Goal: Task Accomplishment & Management: Use online tool/utility

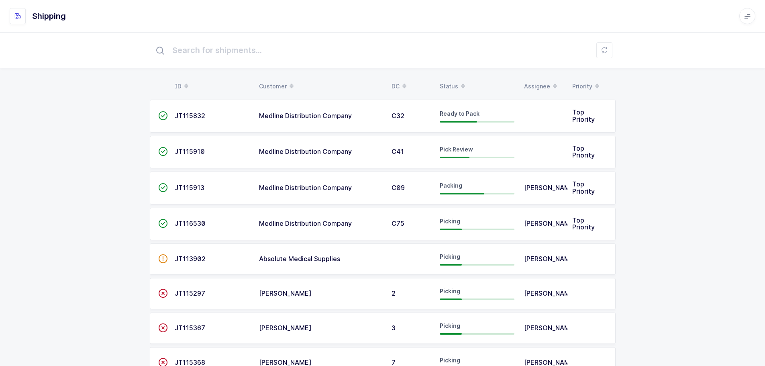
click at [454, 77] on table "ID Customer DC Status Assignee Priority" at bounding box center [383, 86] width 466 height 20
click at [453, 80] on div "Status" at bounding box center [477, 86] width 75 height 14
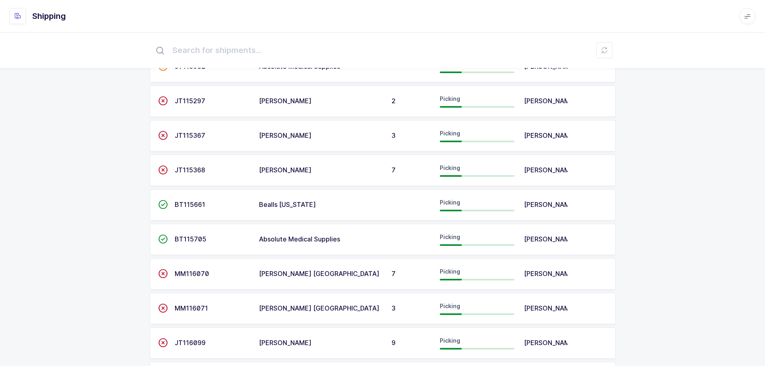
scroll to position [521, 0]
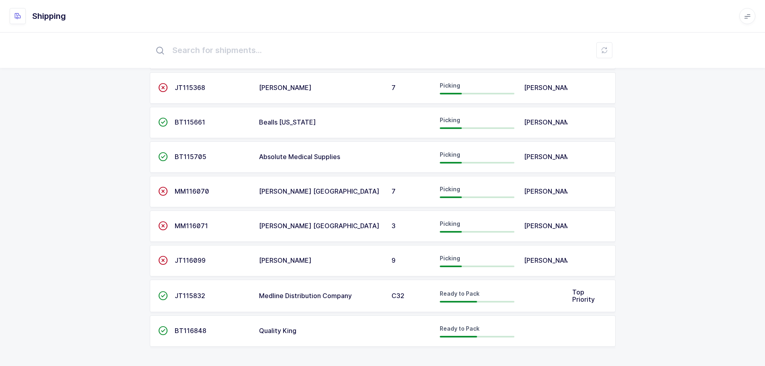
click at [194, 297] on span "JT115832" at bounding box center [190, 295] width 31 height 8
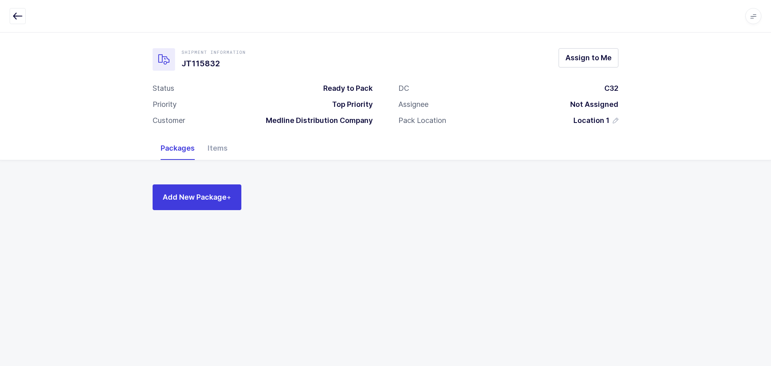
click at [218, 149] on div "Items" at bounding box center [217, 148] width 33 height 23
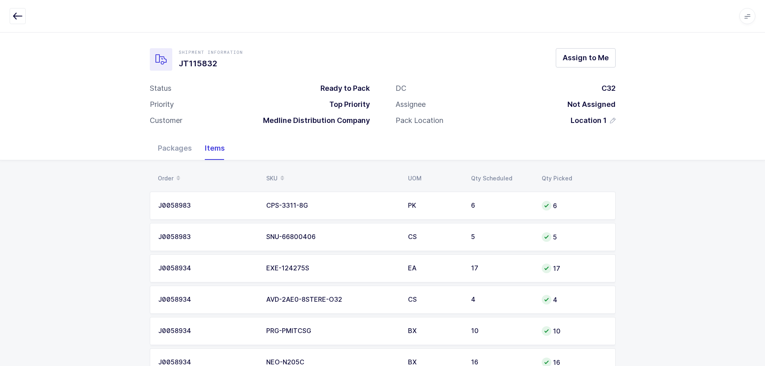
click at [159, 148] on div "Packages" at bounding box center [174, 148] width 47 height 23
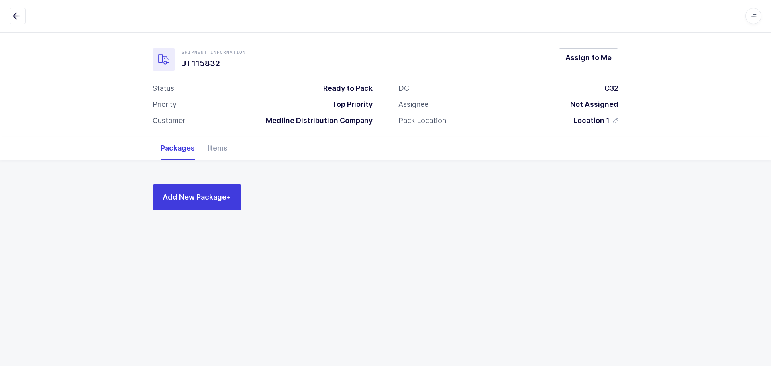
click at [13, 14] on icon "button" at bounding box center [18, 16] width 10 height 10
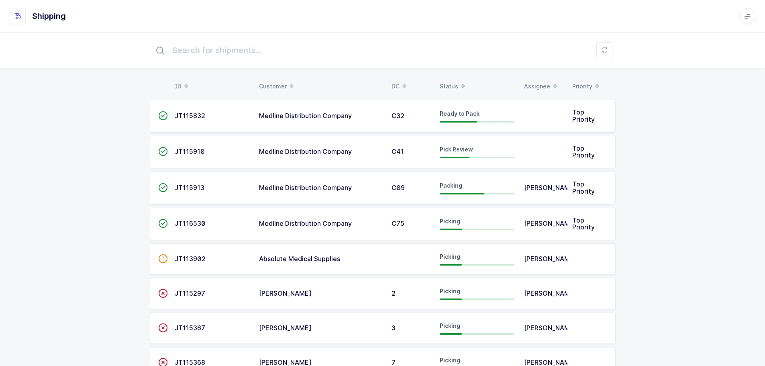
click at [175, 149] on span "JT115910" at bounding box center [190, 151] width 30 height 8
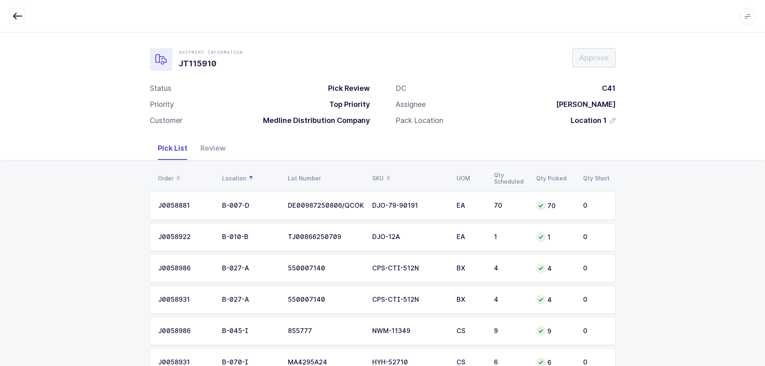
click at [374, 174] on div "SKU" at bounding box center [409, 178] width 75 height 14
click at [180, 236] on div "J0058986" at bounding box center [185, 236] width 54 height 7
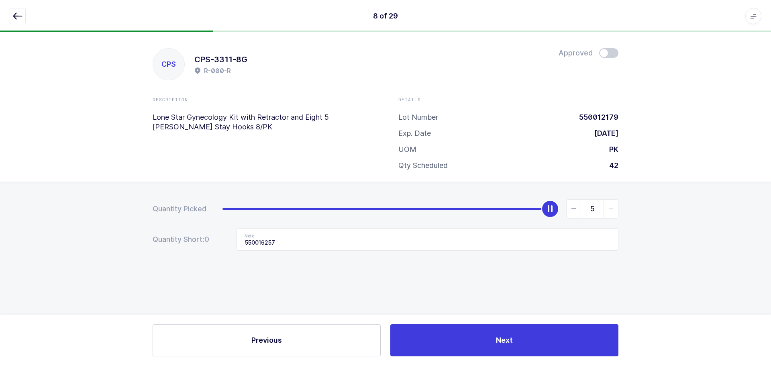
type input "0"
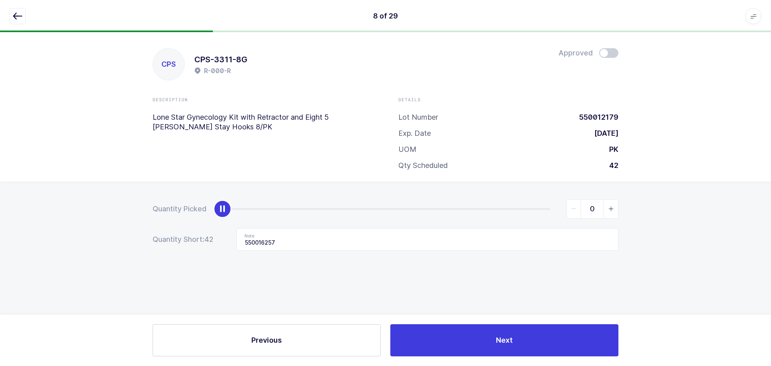
drag, startPoint x: 550, startPoint y: 208, endPoint x: 22, endPoint y: 216, distance: 527.6
click at [15, 214] on div "Quantity Picked 0 Quantity Short: 42 Note 550016257" at bounding box center [385, 252] width 771 height 143
drag, startPoint x: 315, startPoint y: 241, endPoint x: 111, endPoint y: 240, distance: 203.9
click at [111, 240] on div "Quantity Picked 0 Quantity Short: 42 Note 550016257" at bounding box center [385, 252] width 771 height 143
click at [16, 17] on icon "button" at bounding box center [18, 16] width 10 height 10
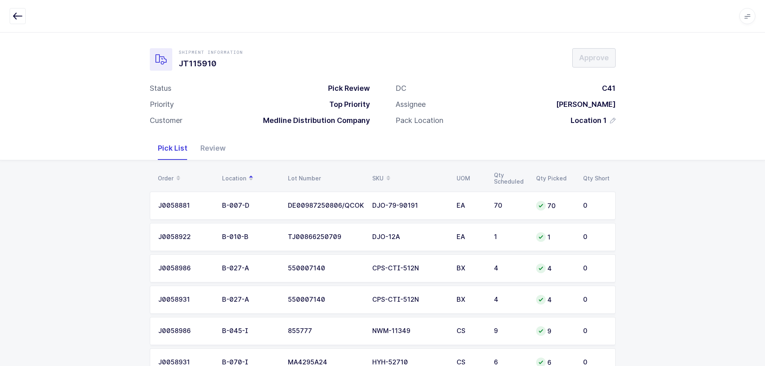
click at [380, 174] on div "SKU" at bounding box center [409, 178] width 75 height 14
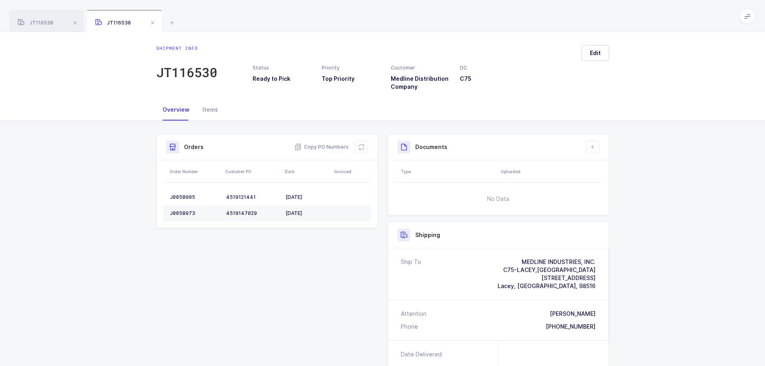
click at [151, 22] on span at bounding box center [153, 23] width 10 height 10
click at [91, 20] on icon at bounding box center [95, 23] width 10 height 10
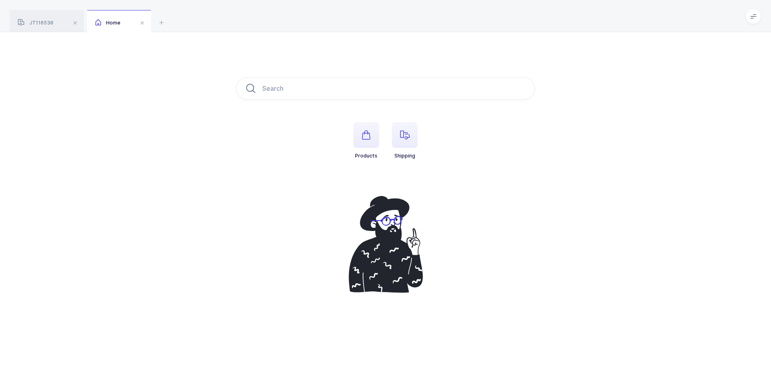
click at [413, 134] on span "button" at bounding box center [405, 135] width 26 height 26
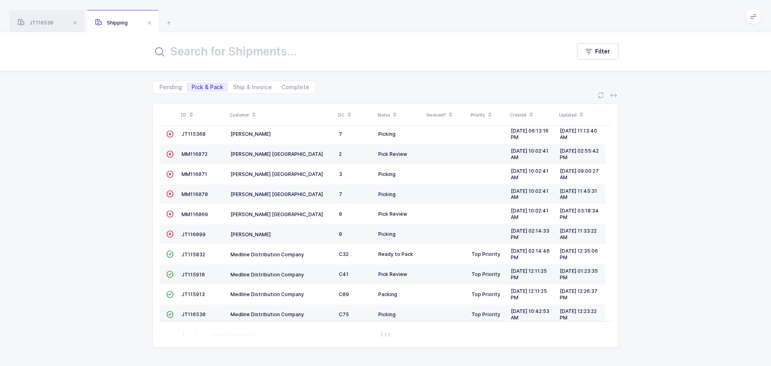
scroll to position [80, 0]
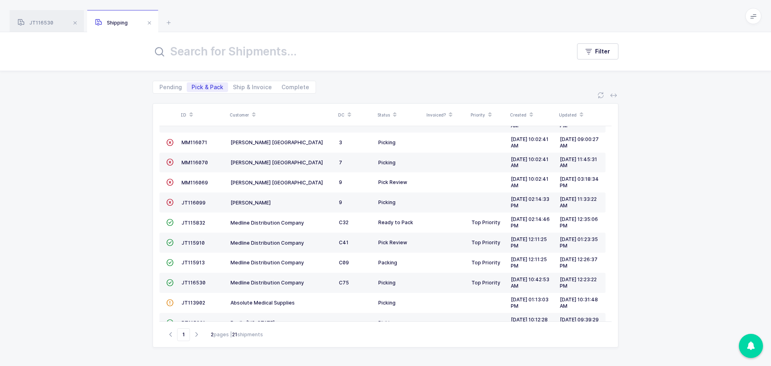
click at [189, 242] on span "JT115910" at bounding box center [192, 243] width 23 height 6
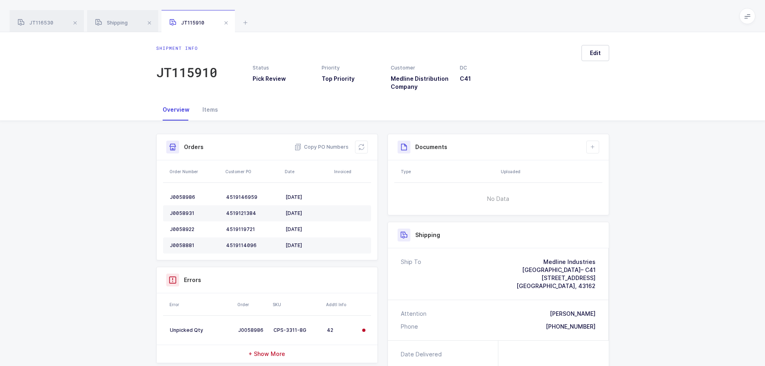
click at [354, 149] on div "Copy PO Numbers" at bounding box center [330, 147] width 73 height 13
click at [355, 148] on button at bounding box center [361, 147] width 13 height 13
click at [75, 22] on span at bounding box center [75, 23] width 10 height 10
click at [145, 22] on span at bounding box center [150, 23] width 10 height 10
click at [75, 22] on span at bounding box center [74, 23] width 10 height 10
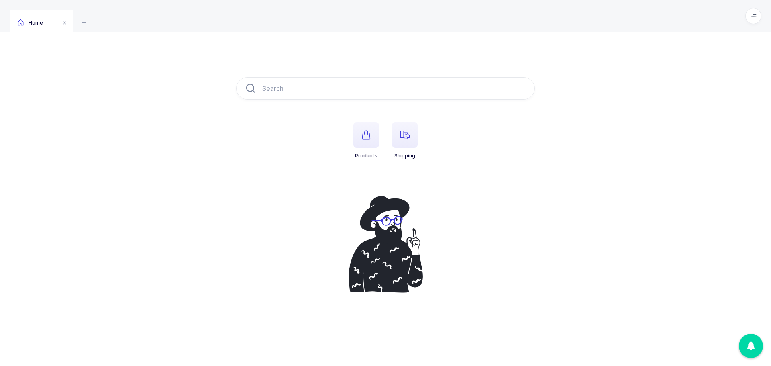
click at [401, 141] on span "button" at bounding box center [405, 135] width 26 height 26
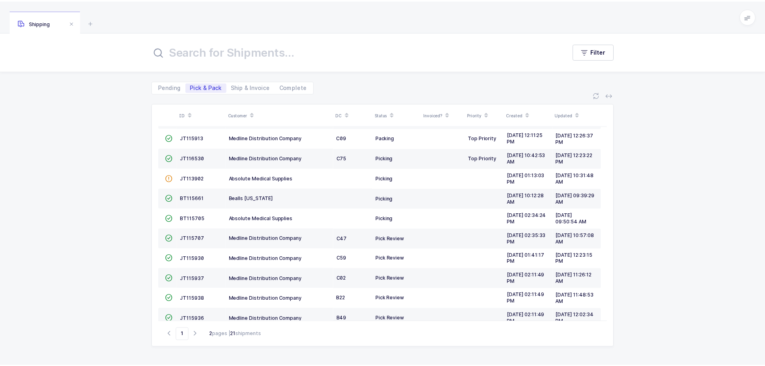
scroll to position [218, 0]
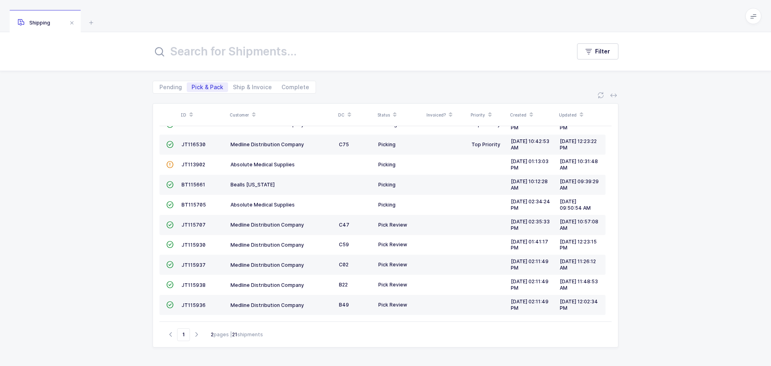
click at [196, 304] on span "JT115936" at bounding box center [193, 305] width 24 height 6
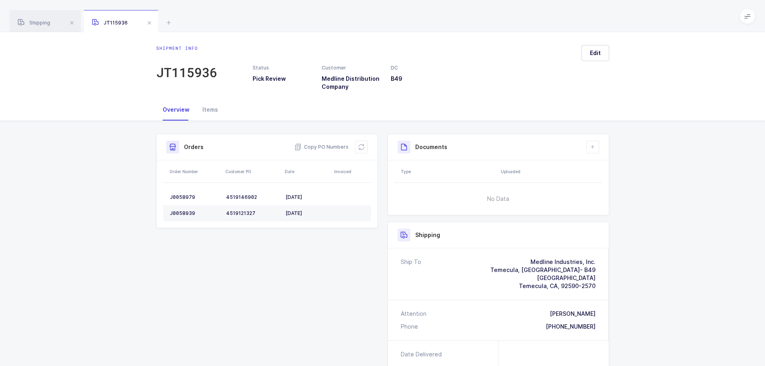
click at [361, 144] on icon at bounding box center [361, 147] width 6 height 6
click at [103, 145] on div "Shipment Info Shipment Number JT115936 Status Pick Review Customer Medline Dist…" at bounding box center [382, 316] width 765 height 390
click at [103, 139] on div "Shipment Info Shipment Number JT115936 Status Pick Review Customer Medline Dist…" at bounding box center [382, 316] width 765 height 390
click at [104, 137] on div "Shipment Info Shipment Number JT115936 Status Pick Review Customer Medline Dist…" at bounding box center [382, 316] width 765 height 390
click at [106, 134] on div "Shipment Info Shipment Number JT115936 Status Pick Review Customer Medline Dist…" at bounding box center [382, 316] width 765 height 390
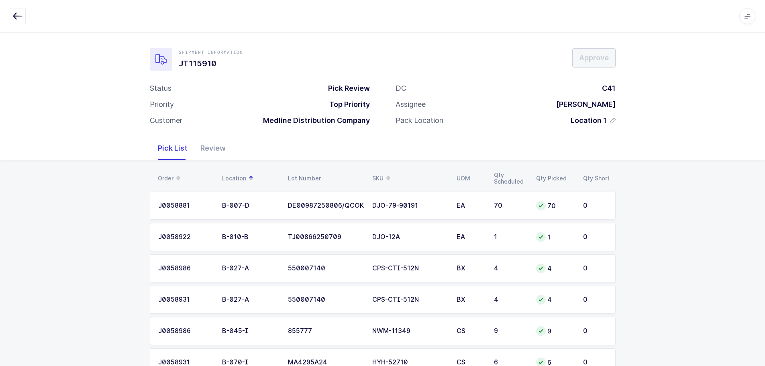
click at [544, 271] on div at bounding box center [541, 268] width 10 height 10
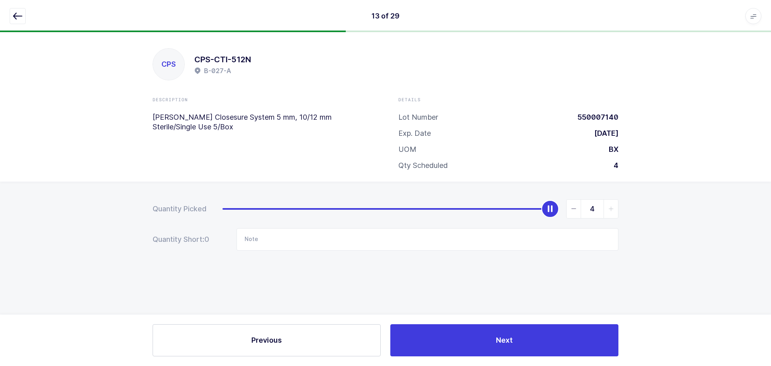
click at [18, 16] on icon "button" at bounding box center [18, 16] width 10 height 10
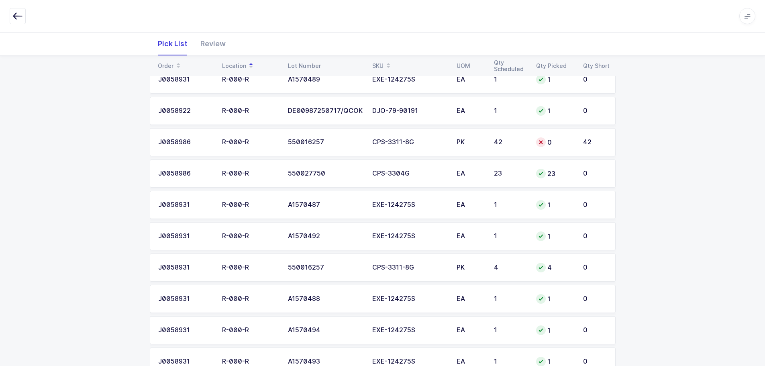
scroll to position [602, 0]
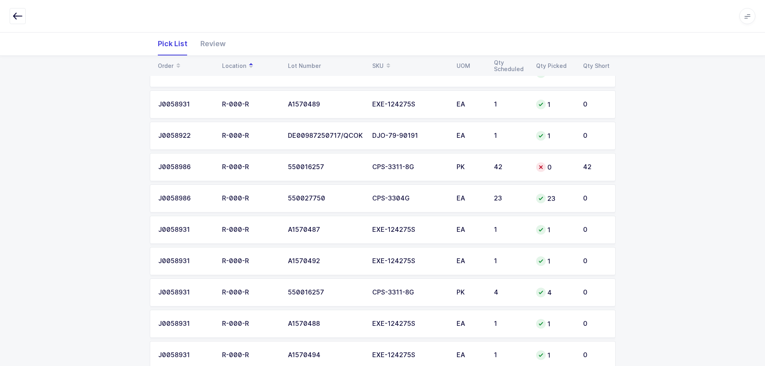
click at [501, 170] on div "42" at bounding box center [510, 166] width 33 height 7
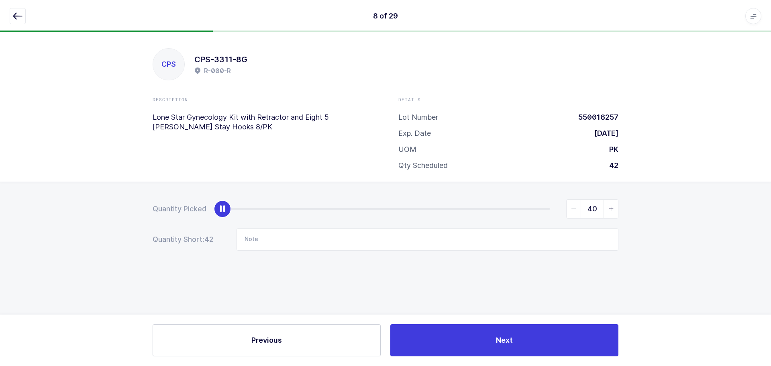
type input "42"
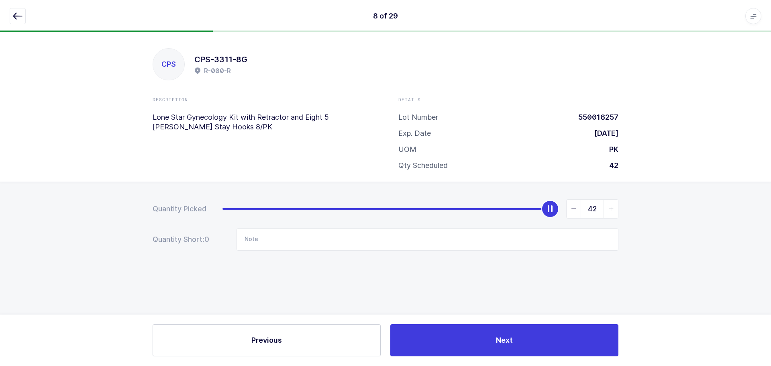
drag, startPoint x: 222, startPoint y: 208, endPoint x: 674, endPoint y: 215, distance: 452.1
click at [674, 215] on div "Quantity Picked 42 Quantity Short: 0 Note" at bounding box center [385, 252] width 771 height 143
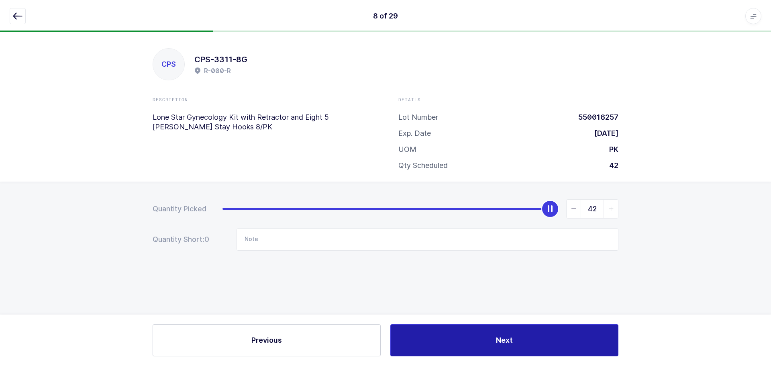
click at [490, 336] on button "Next" at bounding box center [504, 340] width 228 height 32
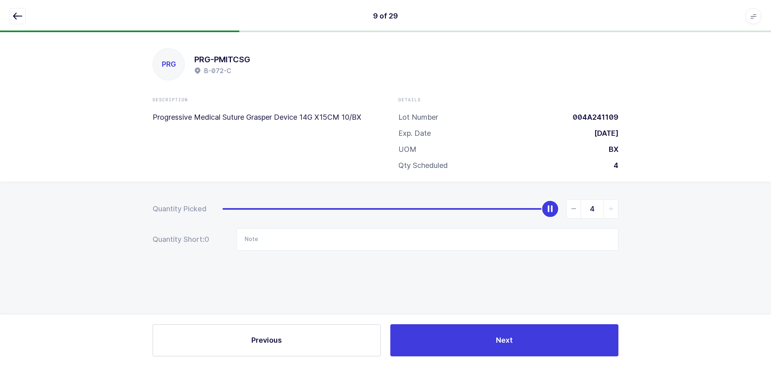
click at [24, 15] on button "button" at bounding box center [18, 16] width 16 height 16
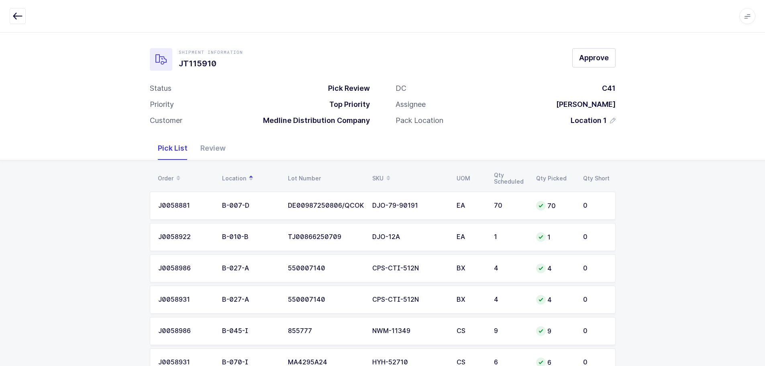
click at [217, 143] on div "Review" at bounding box center [213, 148] width 38 height 23
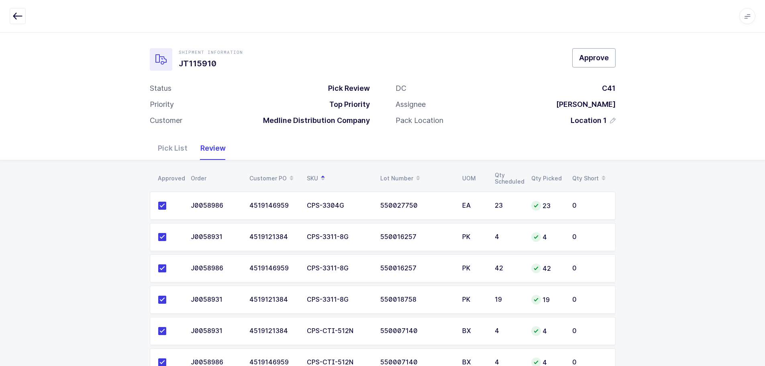
click at [578, 58] on button "Approve" at bounding box center [593, 57] width 43 height 19
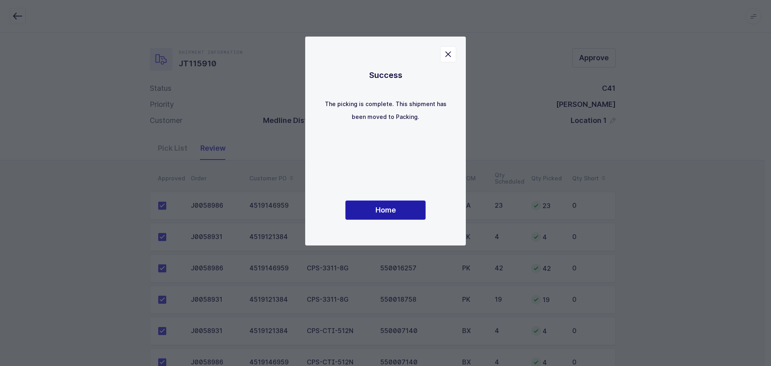
click at [378, 203] on button "Home" at bounding box center [385, 209] width 80 height 19
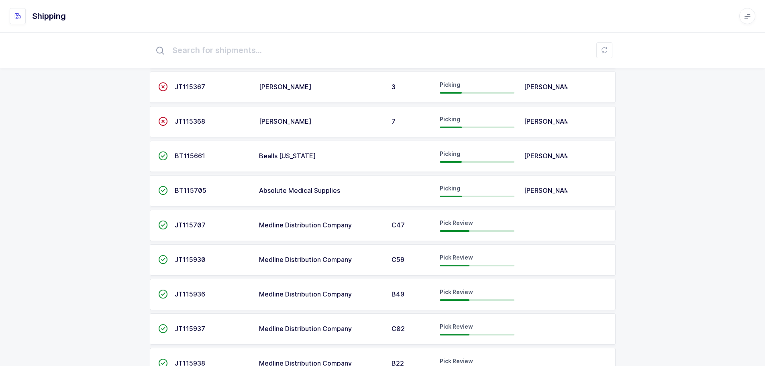
scroll to position [201, 0]
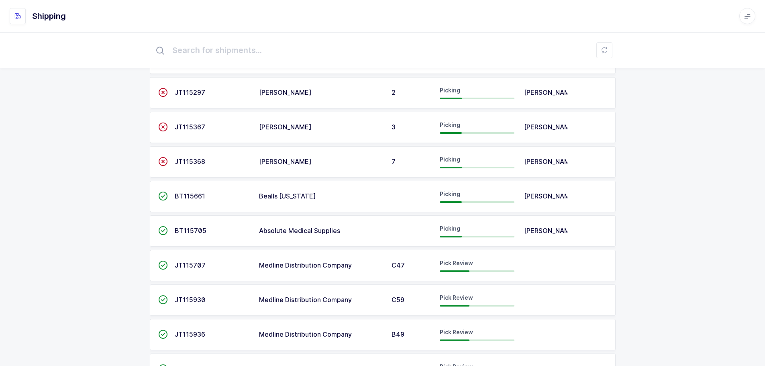
click at [192, 338] on span "JT115936" at bounding box center [190, 334] width 31 height 8
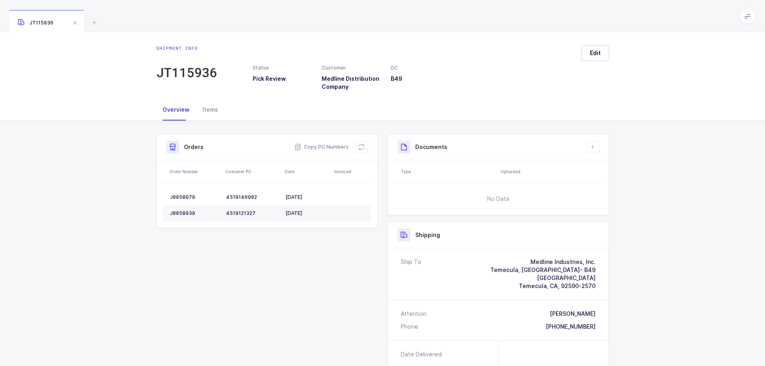
click at [359, 149] on icon at bounding box center [361, 147] width 6 height 6
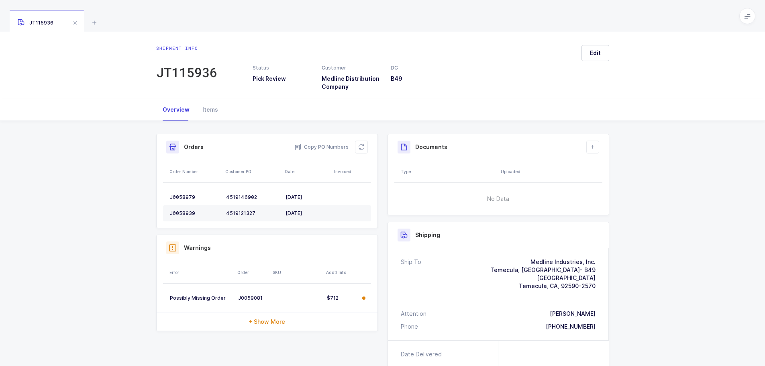
click at [255, 324] on span "+ Show More" at bounding box center [267, 322] width 37 height 8
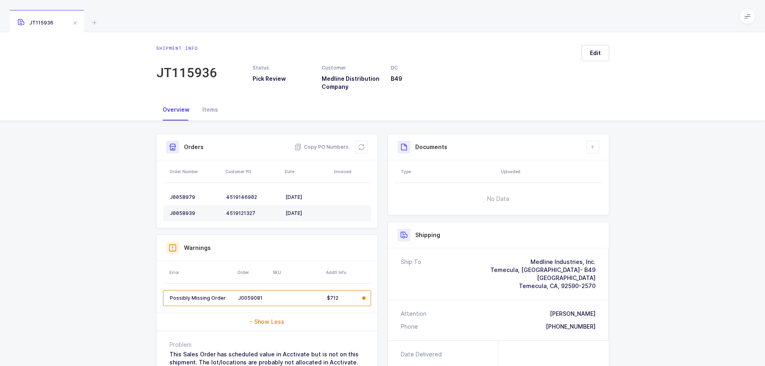
click at [91, 16] on div "JT115936" at bounding box center [382, 16] width 765 height 32
click at [92, 23] on icon at bounding box center [95, 23] width 10 height 10
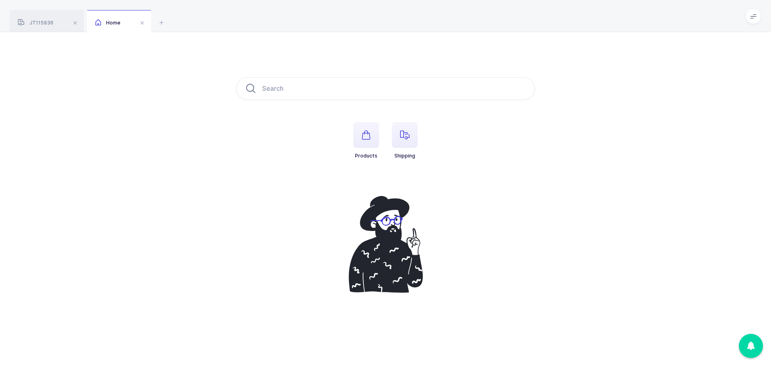
click at [412, 129] on span "button" at bounding box center [405, 135] width 26 height 26
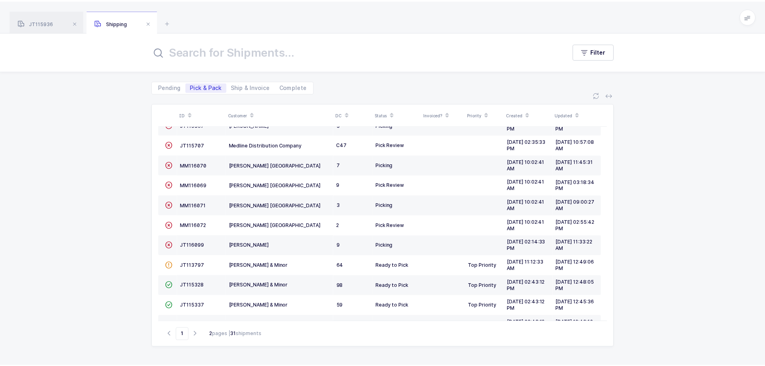
scroll to position [120, 0]
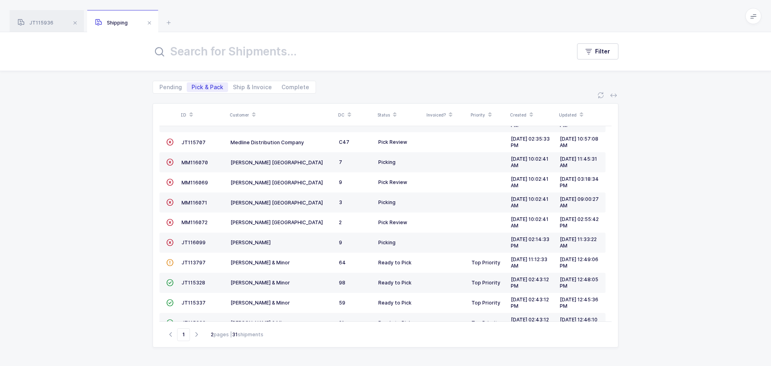
click at [199, 145] on link "JT115707" at bounding box center [193, 142] width 24 height 6
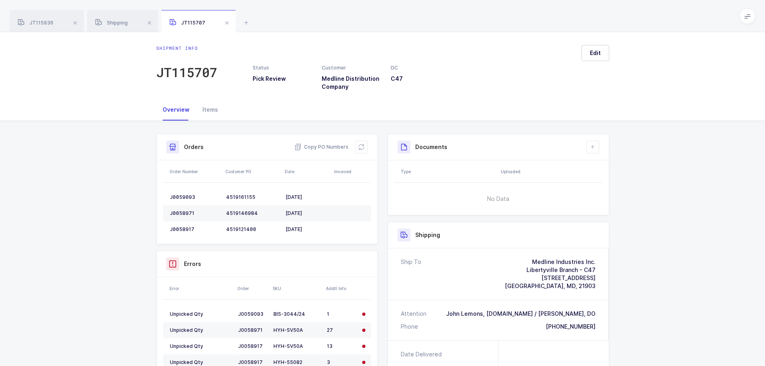
click at [359, 144] on icon at bounding box center [361, 147] width 6 height 6
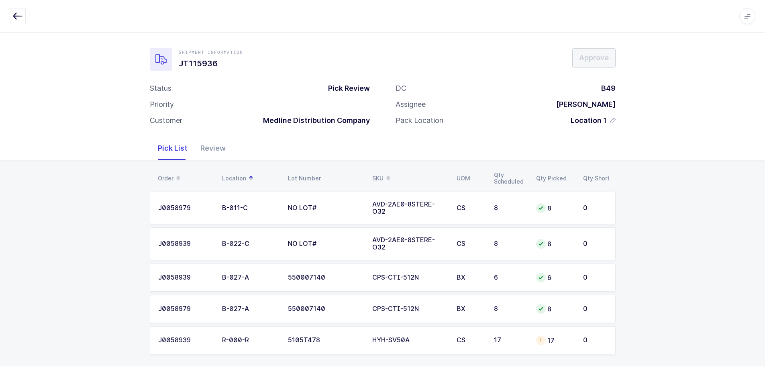
click at [520, 342] on div "17" at bounding box center [510, 339] width 33 height 7
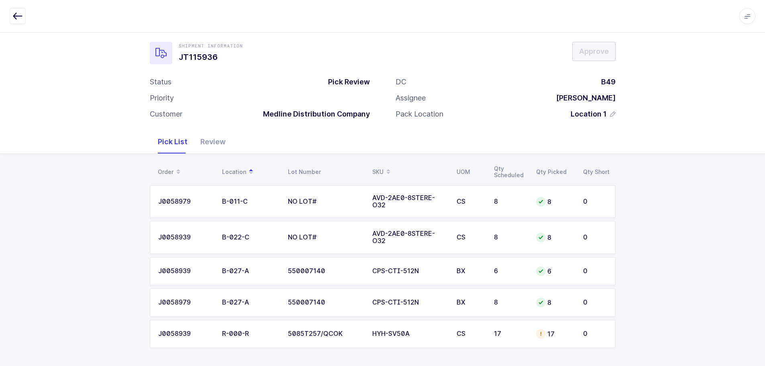
scroll to position [8, 0]
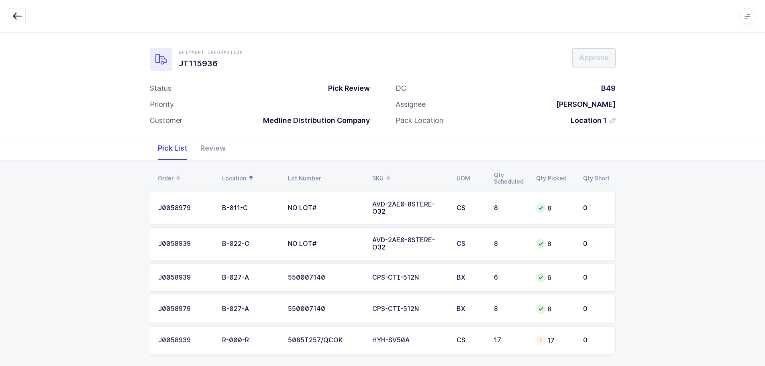
click at [465, 336] on div "CS" at bounding box center [470, 339] width 28 height 7
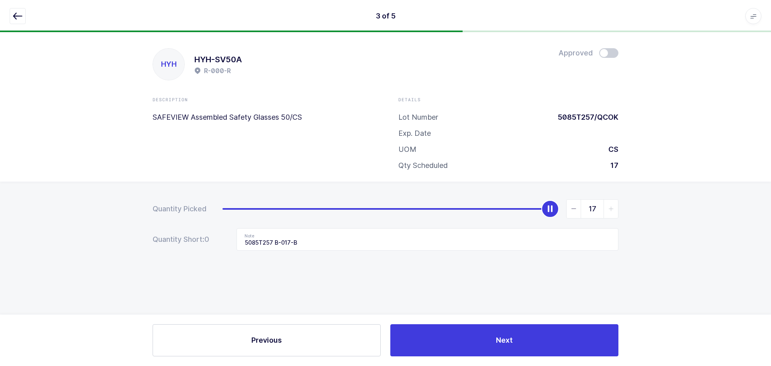
click at [610, 49] on span at bounding box center [608, 53] width 19 height 10
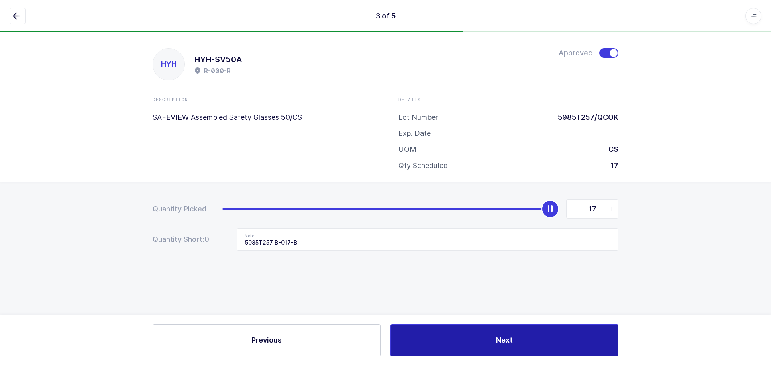
drag, startPoint x: 549, startPoint y: 342, endPoint x: 509, endPoint y: 333, distance: 41.7
click at [549, 343] on button "Next" at bounding box center [504, 340] width 228 height 32
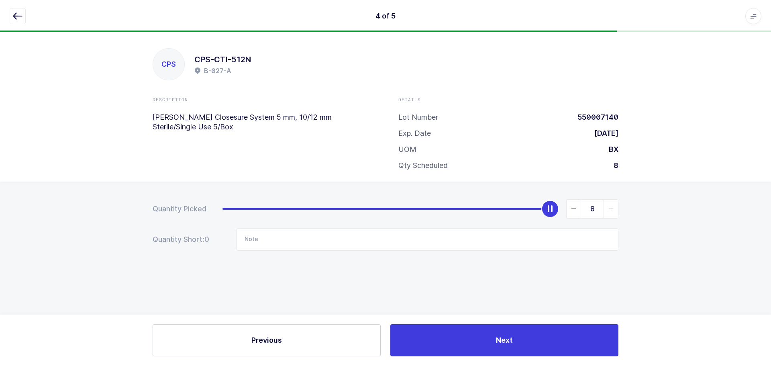
click at [18, 11] on button "button" at bounding box center [18, 16] width 16 height 16
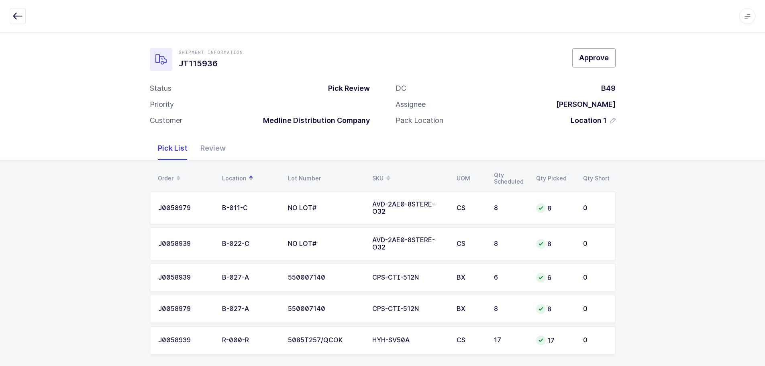
click at [596, 61] on span "Approve" at bounding box center [594, 58] width 30 height 10
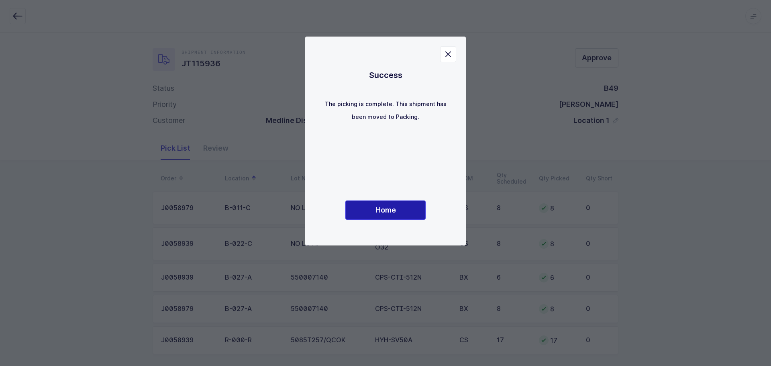
click at [389, 214] on button "Home" at bounding box center [385, 209] width 80 height 19
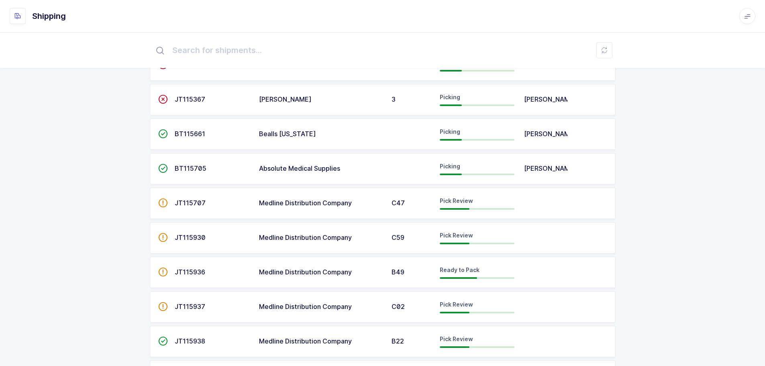
scroll to position [642, 0]
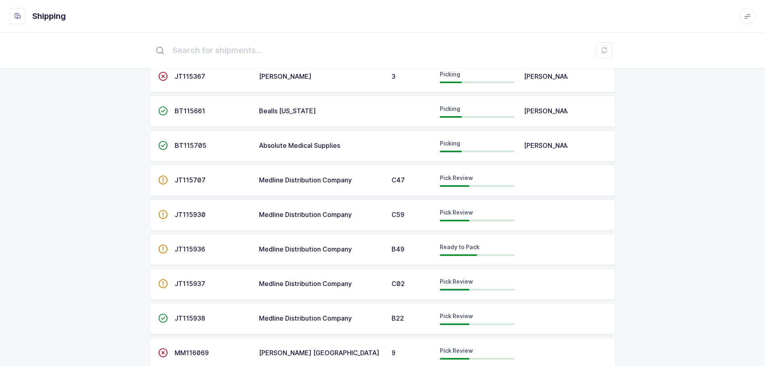
click at [177, 175] on td "JT115707" at bounding box center [212, 180] width 84 height 31
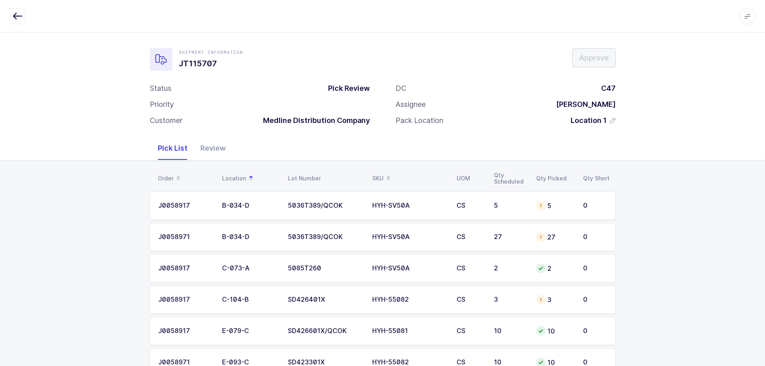
click at [168, 175] on div "Order" at bounding box center [185, 178] width 55 height 14
click at [384, 171] on table "Order Location Lot Number SKU UOM Qty Scheduled Qty Picked Qty Short" at bounding box center [383, 178] width 466 height 20
click at [382, 175] on div "SKU" at bounding box center [409, 178] width 75 height 14
click at [164, 176] on div "Order" at bounding box center [185, 178] width 55 height 14
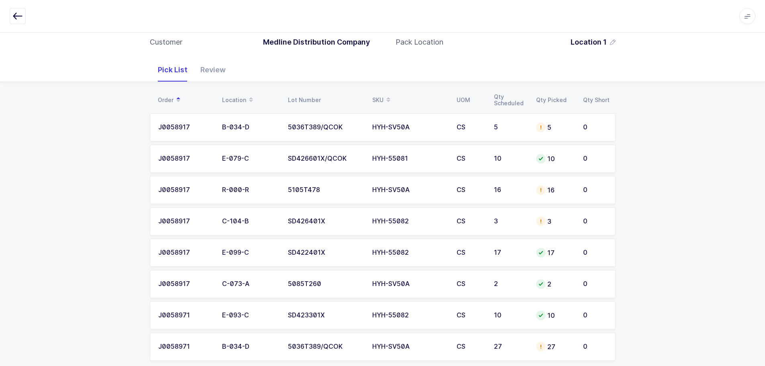
scroll to position [92, 0]
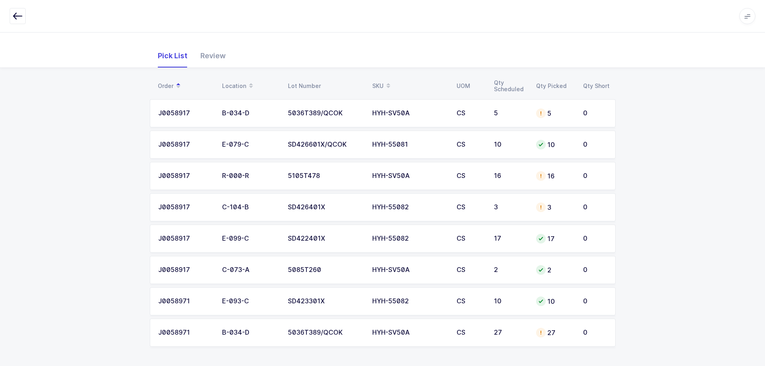
click at [382, 81] on div "SKU" at bounding box center [409, 86] width 75 height 14
click at [402, 149] on td "HYH-55082" at bounding box center [409, 144] width 84 height 28
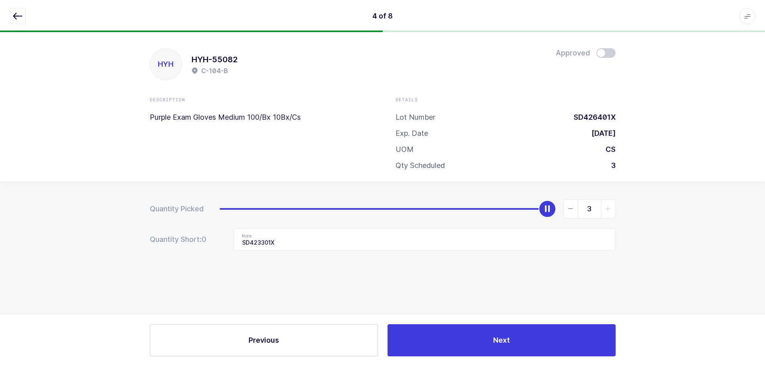
scroll to position [0, 0]
click at [544, 204] on div "slider between 0 and 3" at bounding box center [550, 209] width 18 height 18
type input "0"
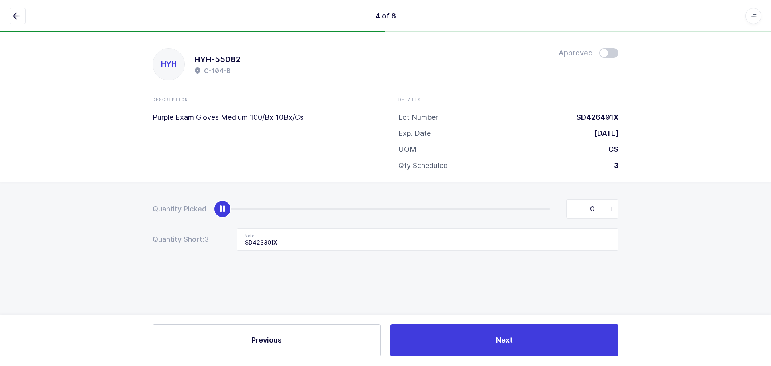
drag, startPoint x: 548, startPoint y: 206, endPoint x: 178, endPoint y: 210, distance: 370.2
click at [178, 210] on div "Quantity Picked 0" at bounding box center [386, 208] width 466 height 19
drag, startPoint x: 299, startPoint y: 238, endPoint x: 214, endPoint y: 244, distance: 84.9
click at [214, 244] on div "Quantity Short: 3 Note SD423301X" at bounding box center [386, 239] width 466 height 22
click at [24, 12] on button "button" at bounding box center [18, 16] width 16 height 16
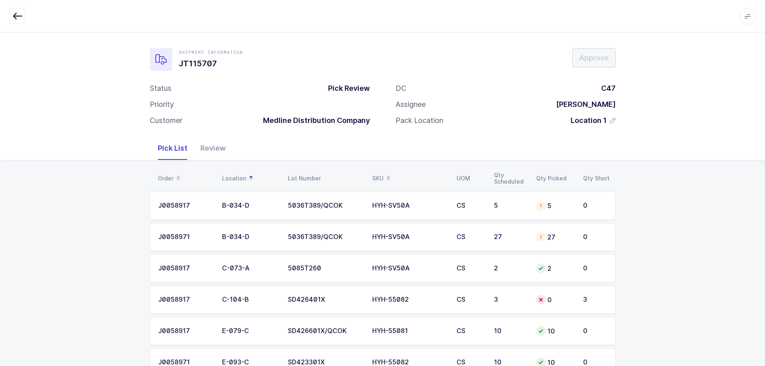
click at [378, 176] on div "SKU" at bounding box center [409, 178] width 75 height 14
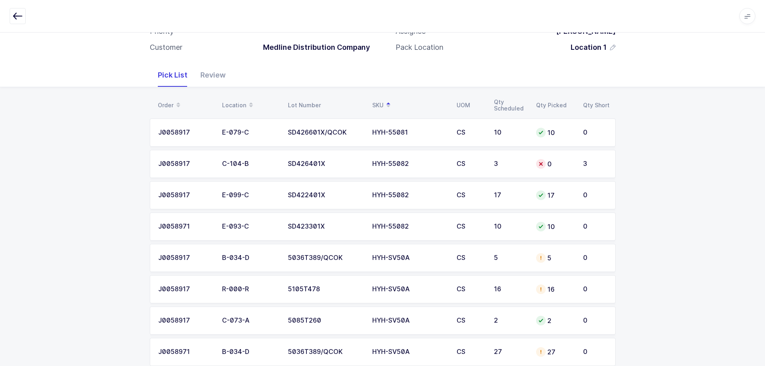
scroll to position [80, 0]
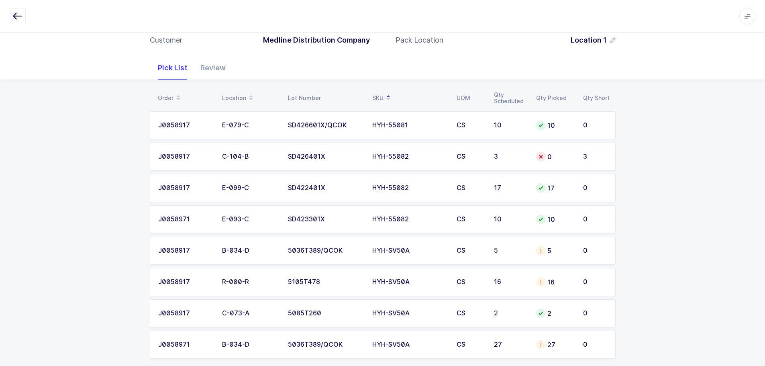
click at [520, 252] on div "5" at bounding box center [510, 250] width 33 height 7
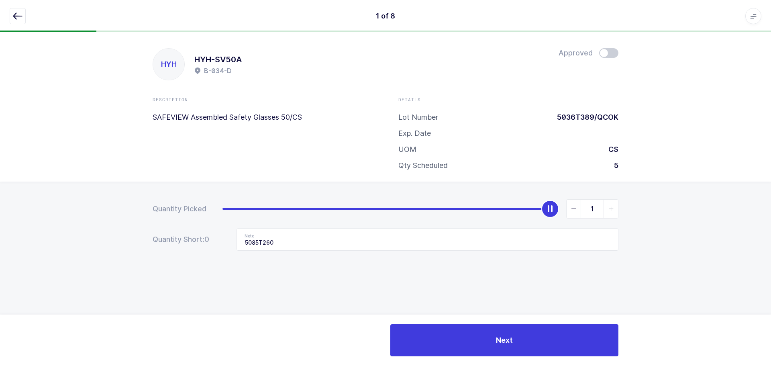
type input "0"
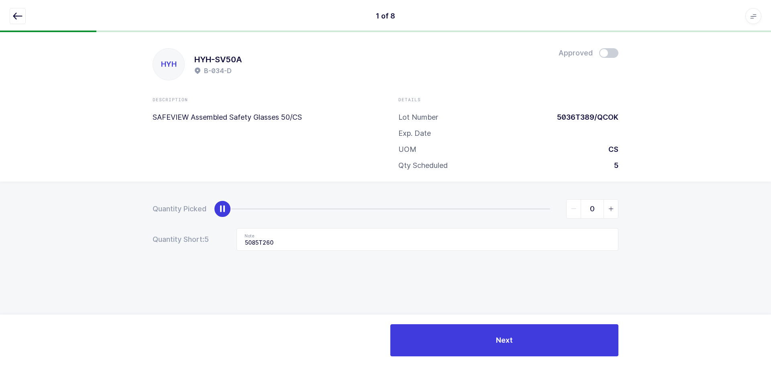
drag, startPoint x: 552, startPoint y: 209, endPoint x: 144, endPoint y: 211, distance: 407.5
click at [143, 211] on div "Quantity Picked 0 Quantity Short: 5 Note 5085T260" at bounding box center [385, 252] width 771 height 143
drag, startPoint x: 325, startPoint y: 235, endPoint x: 199, endPoint y: 241, distance: 126.2
click at [199, 241] on div "Quantity Short: 5 Note 5085T260" at bounding box center [386, 239] width 466 height 22
drag, startPoint x: 18, startPoint y: 14, endPoint x: 26, endPoint y: 18, distance: 9.0
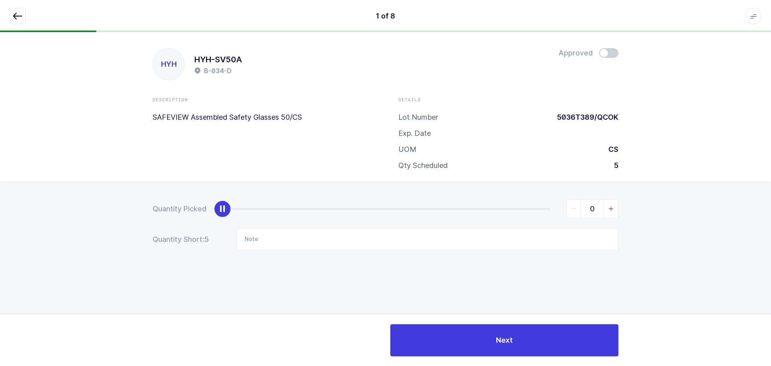
click at [18, 14] on icon "button" at bounding box center [18, 16] width 10 height 10
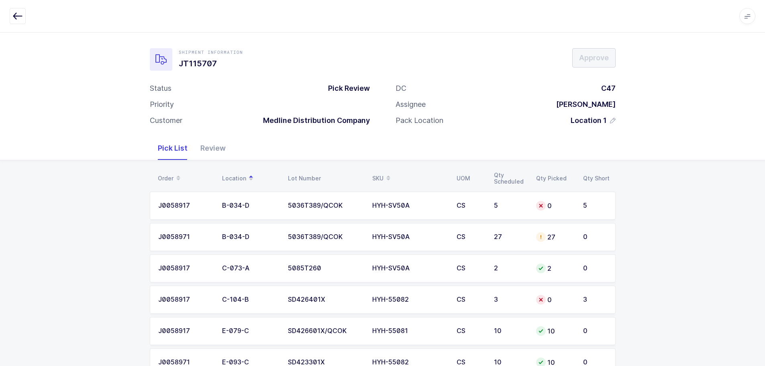
click at [375, 173] on div "SKU" at bounding box center [409, 178] width 75 height 14
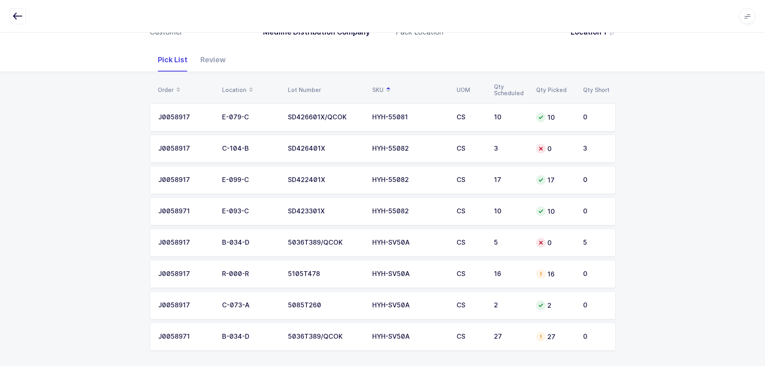
scroll to position [92, 0]
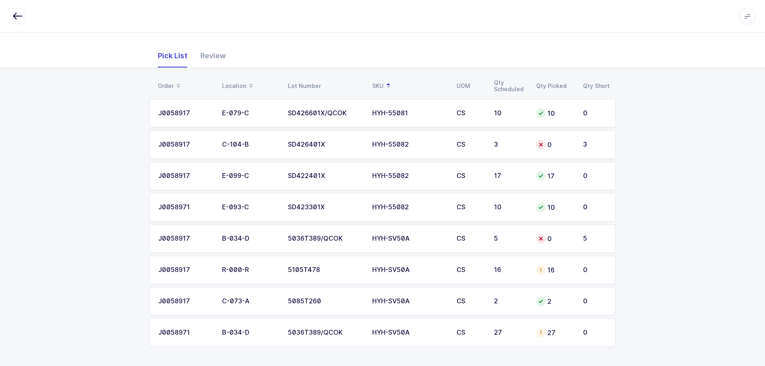
click at [403, 267] on div "HYH-SV50A" at bounding box center [409, 269] width 75 height 7
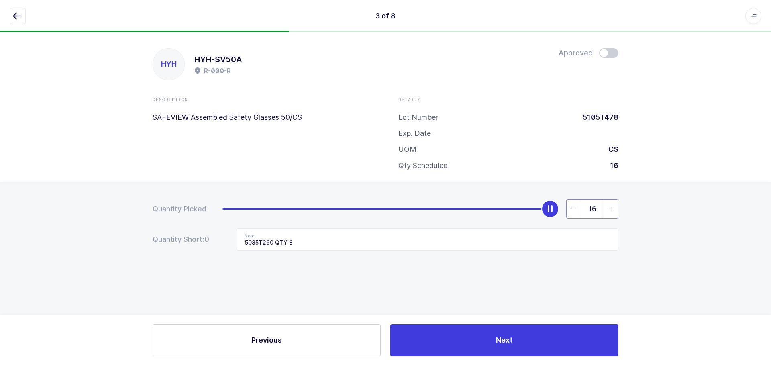
drag, startPoint x: 586, startPoint y: 205, endPoint x: 648, endPoint y: 206, distance: 61.4
click at [648, 206] on div "Quantity Picked 16 Quantity Short: 0 Note 5085T260 QTY 8" at bounding box center [385, 252] width 771 height 143
type input "8"
click at [496, 230] on input "5085T260 QTY 8" at bounding box center [427, 239] width 382 height 22
click at [610, 53] on span at bounding box center [608, 53] width 19 height 10
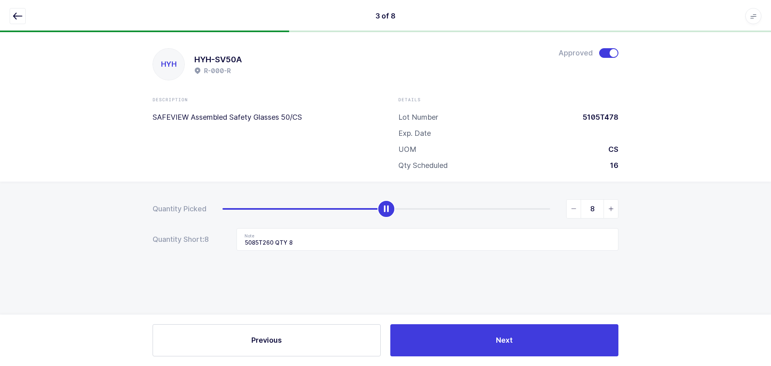
click at [16, 13] on icon "button" at bounding box center [18, 16] width 10 height 10
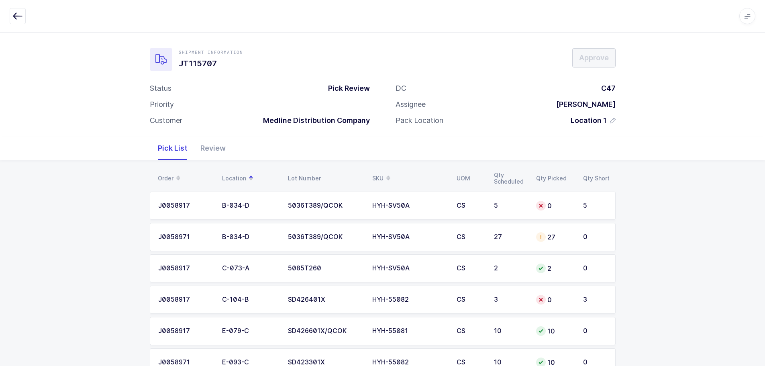
click at [437, 243] on td "HYH-SV50A" at bounding box center [409, 237] width 84 height 28
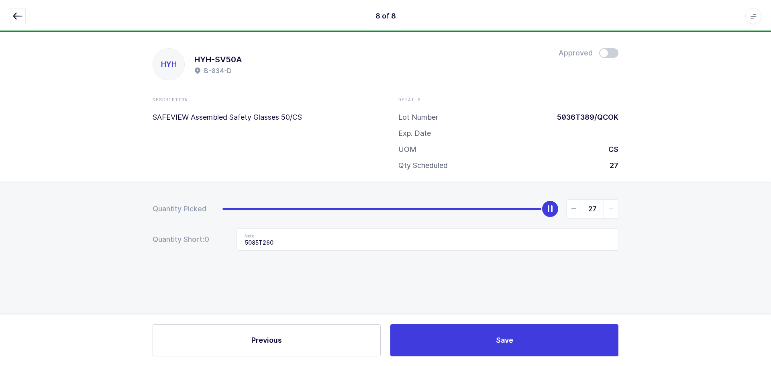
click at [17, 12] on icon "button" at bounding box center [18, 16] width 10 height 10
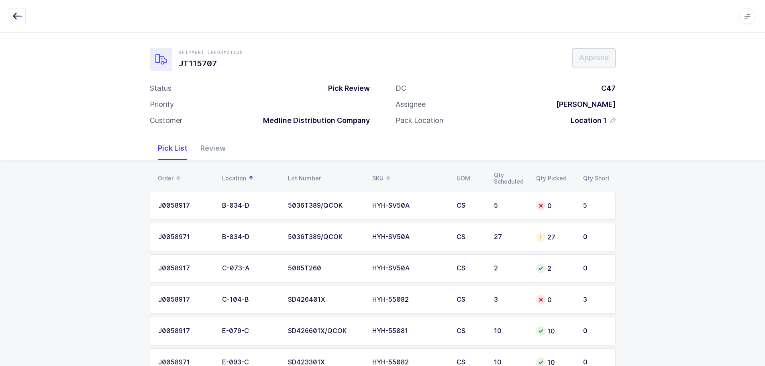
click at [378, 174] on div "SKU" at bounding box center [409, 178] width 75 height 14
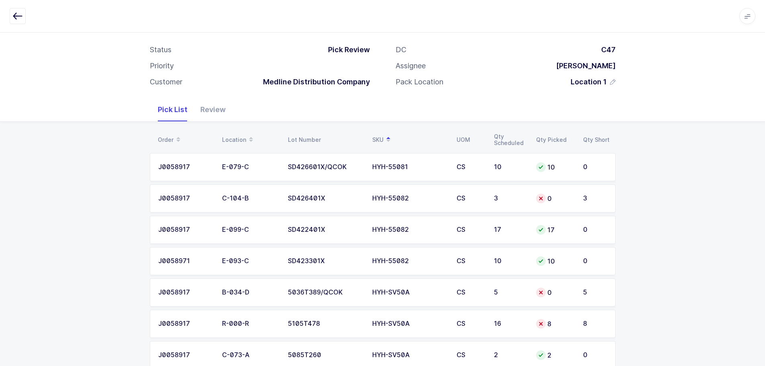
scroll to position [92, 0]
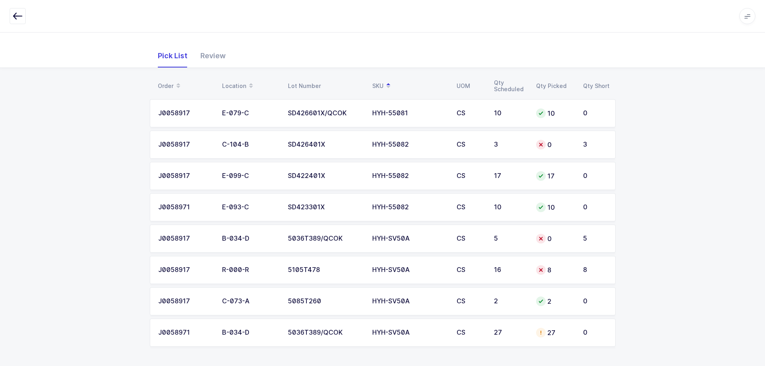
click at [484, 323] on td "CS" at bounding box center [470, 332] width 37 height 28
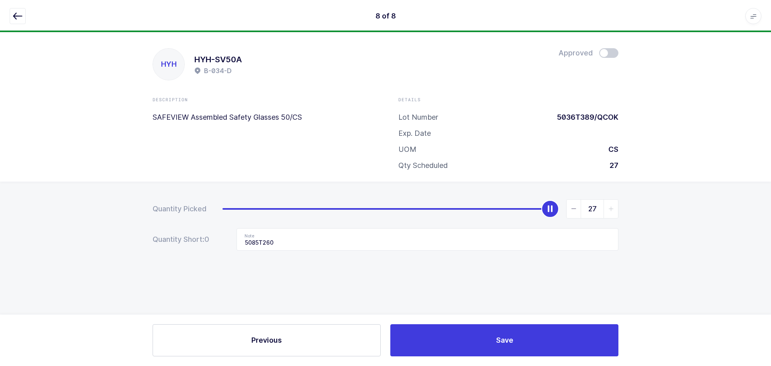
click at [18, 14] on icon "button" at bounding box center [18, 16] width 10 height 10
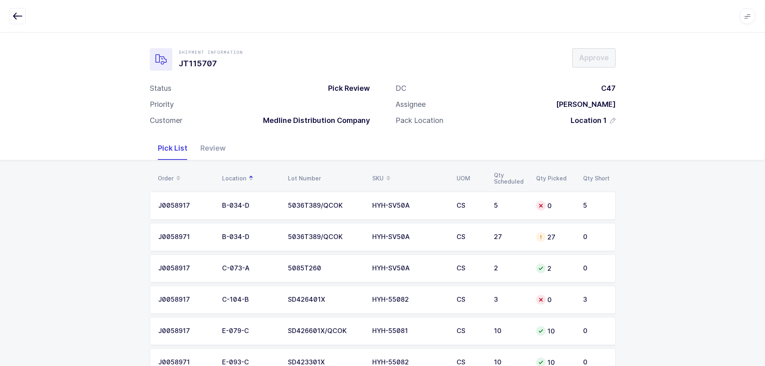
click at [387, 173] on icon at bounding box center [388, 175] width 4 height 4
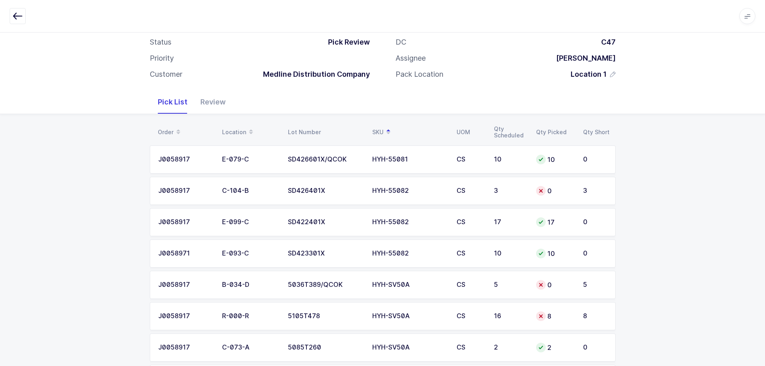
scroll to position [92, 0]
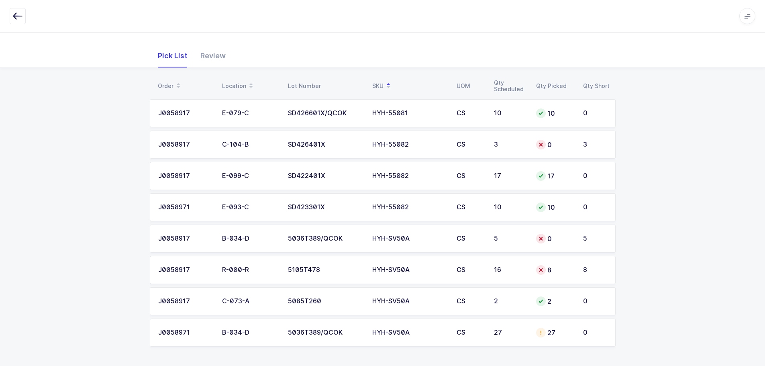
click at [383, 328] on td "HYH-SV50A" at bounding box center [409, 332] width 84 height 28
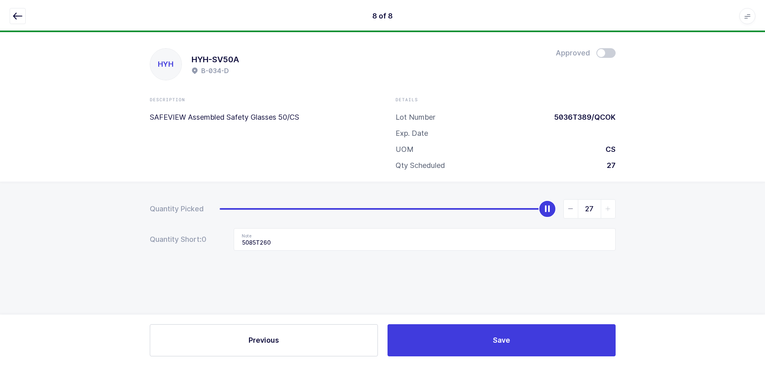
scroll to position [0, 0]
type input "0"
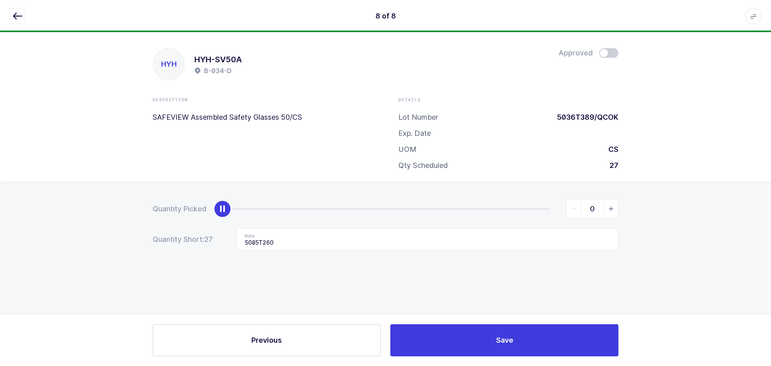
drag, startPoint x: 546, startPoint y: 208, endPoint x: 79, endPoint y: 229, distance: 468.2
click at [79, 229] on div "Quantity Picked 0 Quantity Short: 27 Note 5085T260" at bounding box center [385, 252] width 771 height 143
drag, startPoint x: 329, startPoint y: 242, endPoint x: 220, endPoint y: 240, distance: 109.6
click at [220, 240] on div "Quantity Short: 27 Note 5085T260" at bounding box center [386, 239] width 466 height 22
click at [17, 14] on icon "button" at bounding box center [18, 16] width 10 height 10
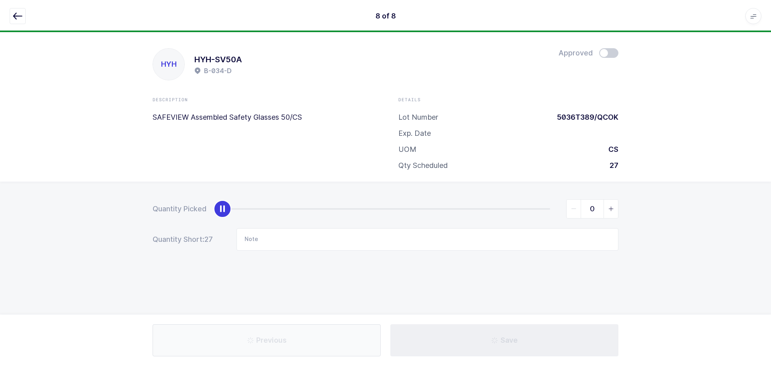
click at [23, 20] on button "button" at bounding box center [18, 16] width 16 height 16
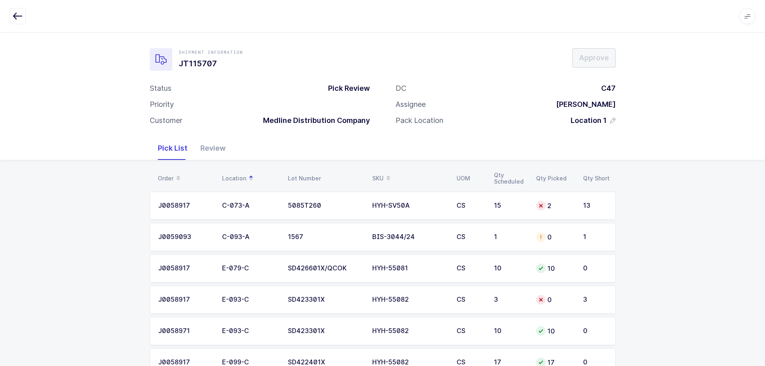
click at [430, 208] on div "HYH-SV50A" at bounding box center [409, 205] width 75 height 7
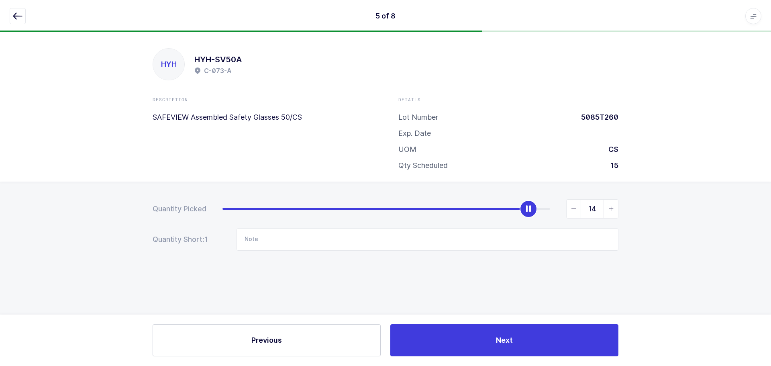
type input "15"
drag, startPoint x: 270, startPoint y: 210, endPoint x: 584, endPoint y: 196, distance: 313.9
click at [584, 196] on div "Quantity Picked 15 Quantity Short: 0 Note" at bounding box center [385, 252] width 771 height 143
click at [21, 14] on icon "button" at bounding box center [18, 16] width 10 height 10
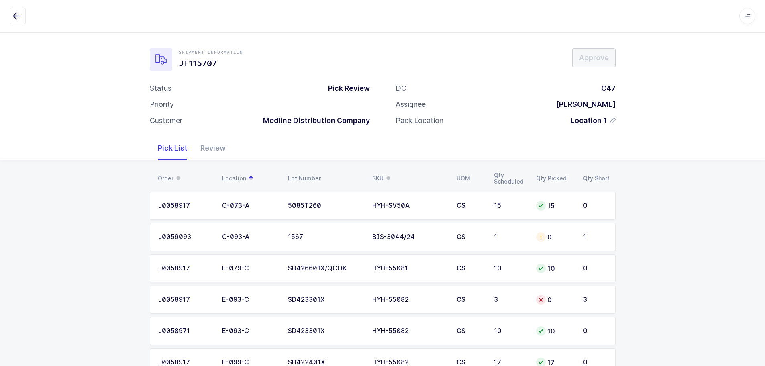
click at [527, 241] on td "1" at bounding box center [510, 237] width 42 height 28
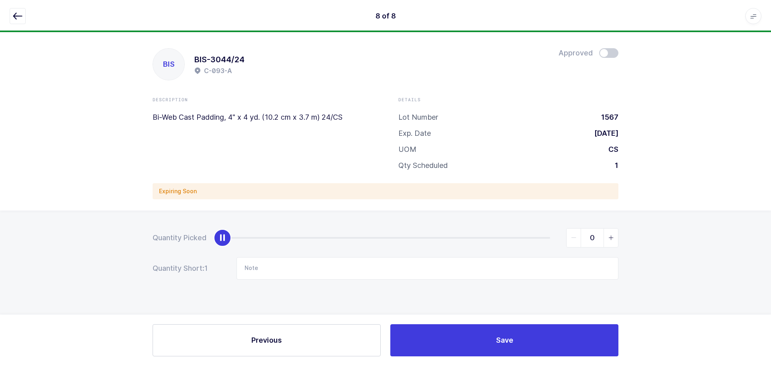
drag, startPoint x: 613, startPoint y: 53, endPoint x: 633, endPoint y: 94, distance: 45.4
click at [613, 53] on span at bounding box center [608, 53] width 19 height 10
click at [602, 54] on span at bounding box center [608, 53] width 19 height 10
click at [613, 53] on span at bounding box center [608, 53] width 19 height 10
click at [613, 238] on icon "slider between 0 and 1" at bounding box center [611, 238] width 6 height 6
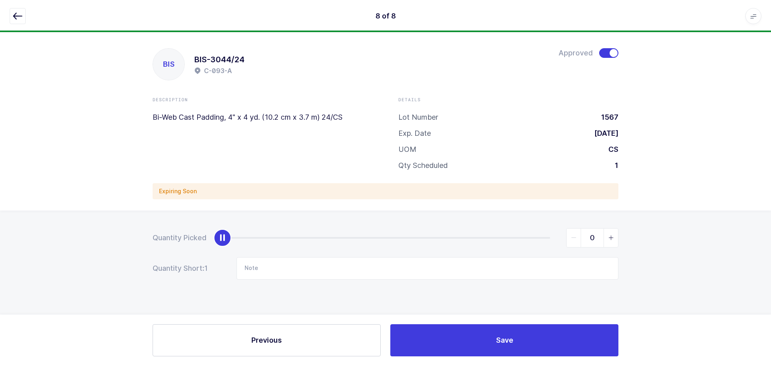
type input "1"
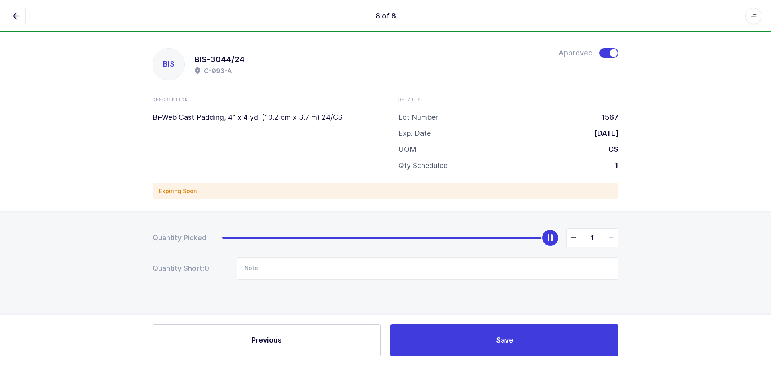
click at [20, 14] on icon "button" at bounding box center [18, 16] width 10 height 10
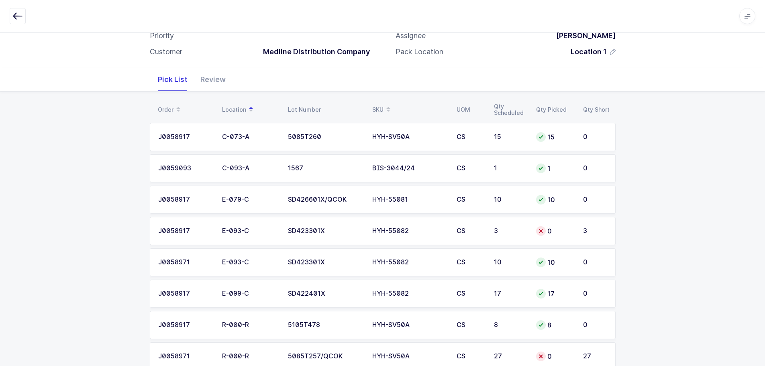
scroll to position [80, 0]
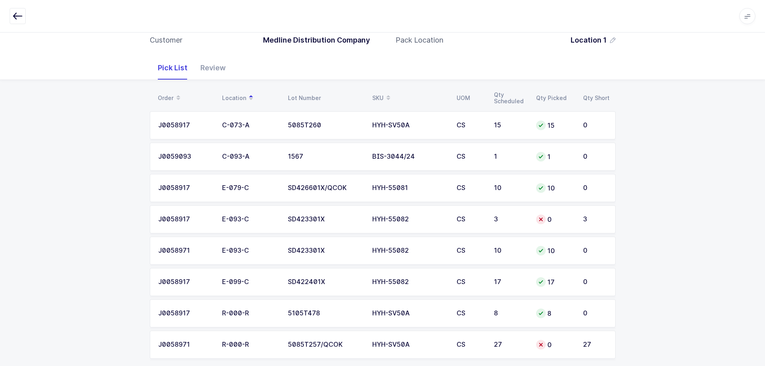
click at [488, 223] on td "CS" at bounding box center [470, 219] width 37 height 28
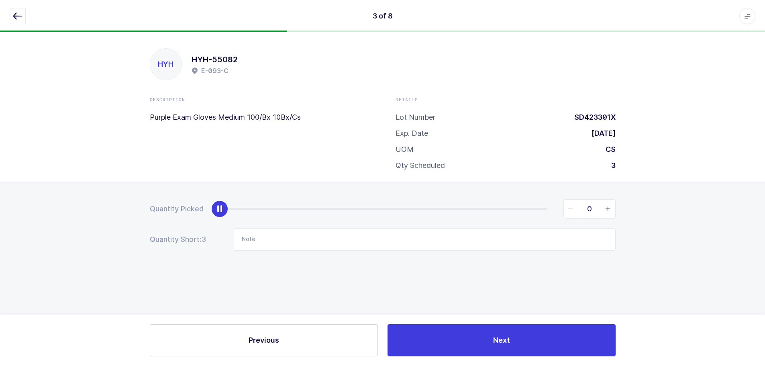
scroll to position [0, 0]
type input "3"
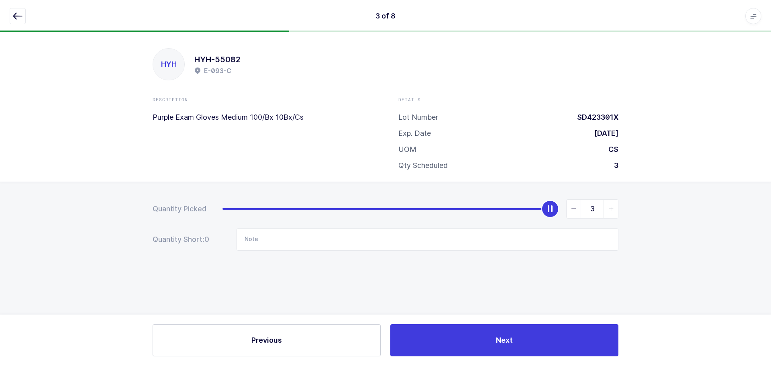
drag, startPoint x: 241, startPoint y: 209, endPoint x: 507, endPoint y: 155, distance: 270.8
click at [648, 210] on div "Quantity Picked 3 Quantity Short: 0 Note" at bounding box center [385, 252] width 771 height 143
click at [13, 14] on icon "button" at bounding box center [18, 16] width 10 height 10
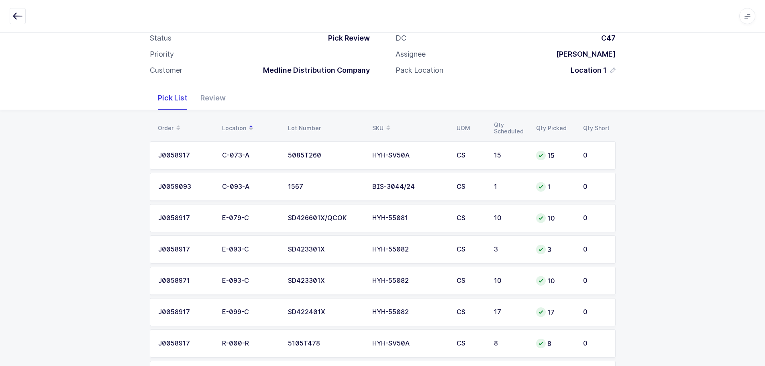
scroll to position [92, 0]
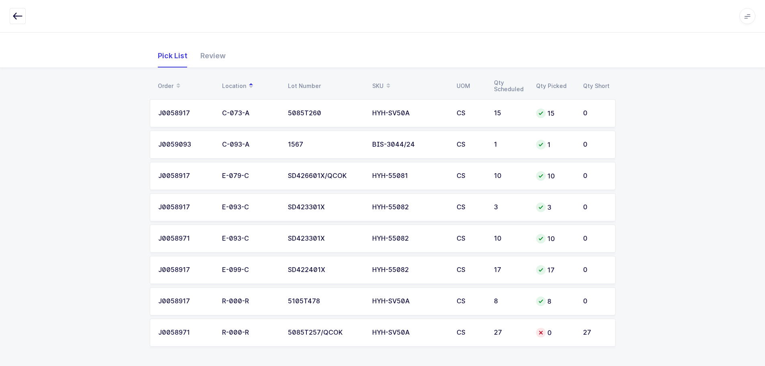
click at [492, 326] on td "27" at bounding box center [510, 332] width 42 height 28
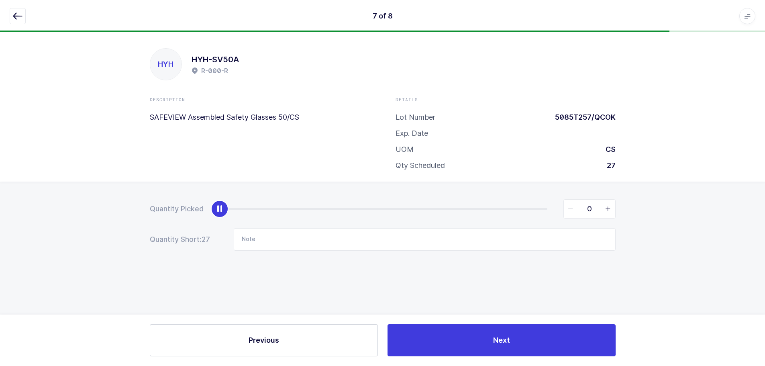
scroll to position [0, 0]
type input "27"
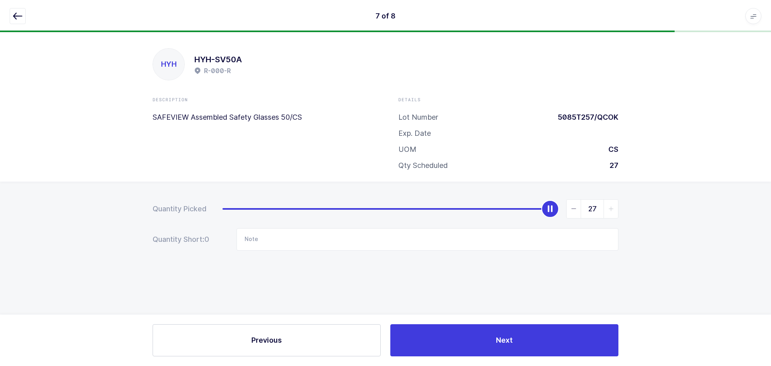
drag, startPoint x: 224, startPoint y: 208, endPoint x: 670, endPoint y: 222, distance: 446.3
click at [670, 222] on div "Quantity Picked 27 Quantity Short: 0 Note" at bounding box center [385, 252] width 771 height 143
click at [17, 17] on icon "button" at bounding box center [18, 16] width 10 height 10
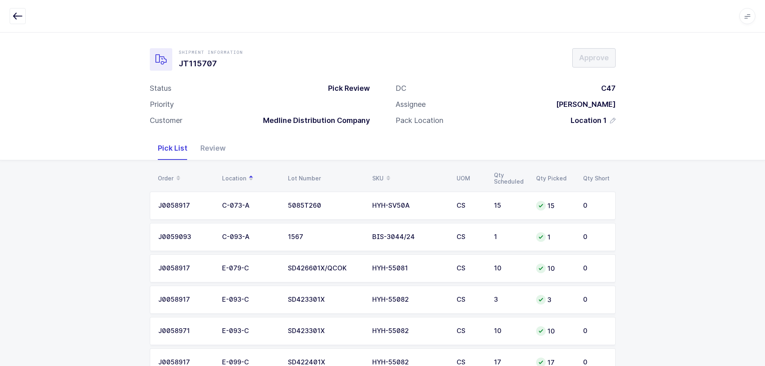
click at [209, 153] on div "Review" at bounding box center [213, 148] width 38 height 23
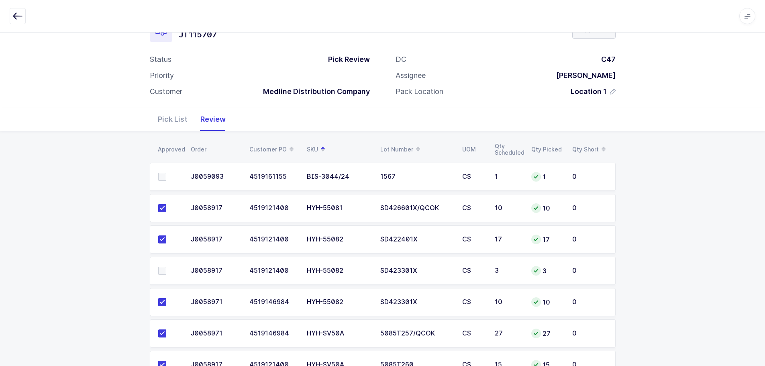
scroll to position [92, 0]
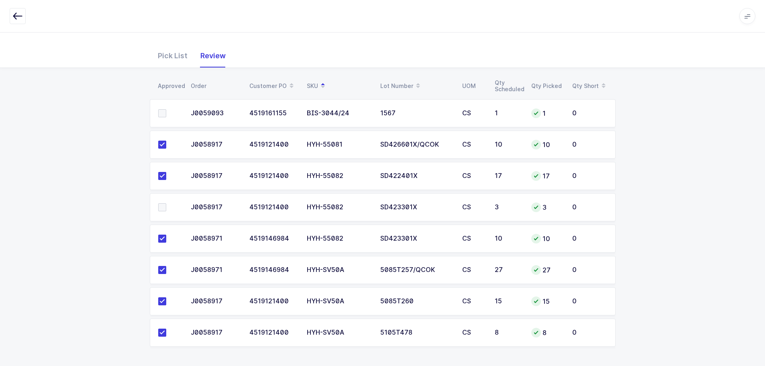
click at [163, 114] on span at bounding box center [162, 113] width 8 height 8
click at [166, 109] on input "checkbox" at bounding box center [166, 109] width 0 height 0
drag, startPoint x: 164, startPoint y: 205, endPoint x: 179, endPoint y: 209, distance: 15.4
click at [164, 206] on span at bounding box center [162, 207] width 8 height 8
click at [166, 203] on input "checkbox" at bounding box center [166, 203] width 0 height 0
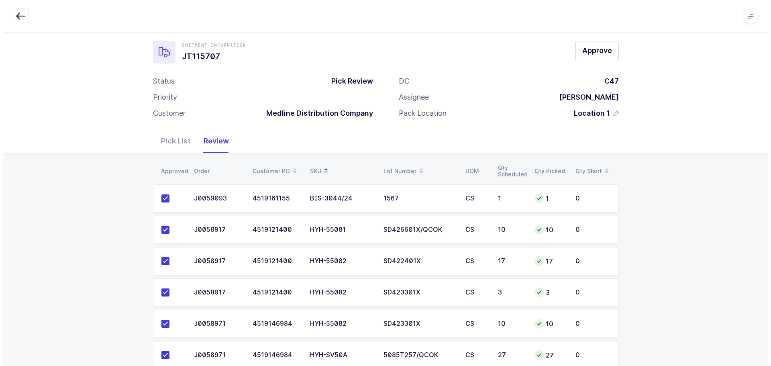
scroll to position [0, 0]
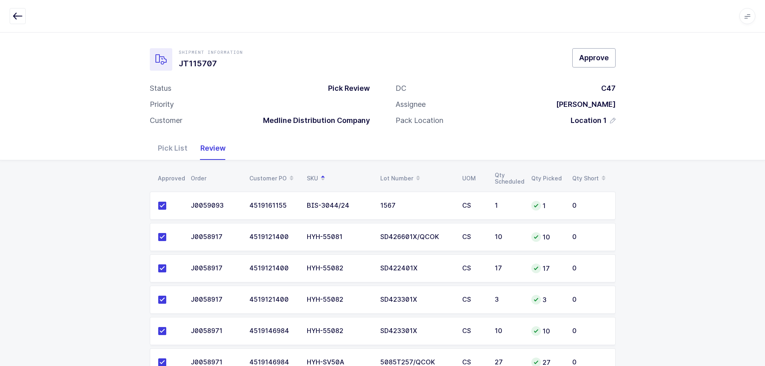
click at [588, 57] on span "Approve" at bounding box center [594, 58] width 30 height 10
